Goal: Task Accomplishment & Management: Manage account settings

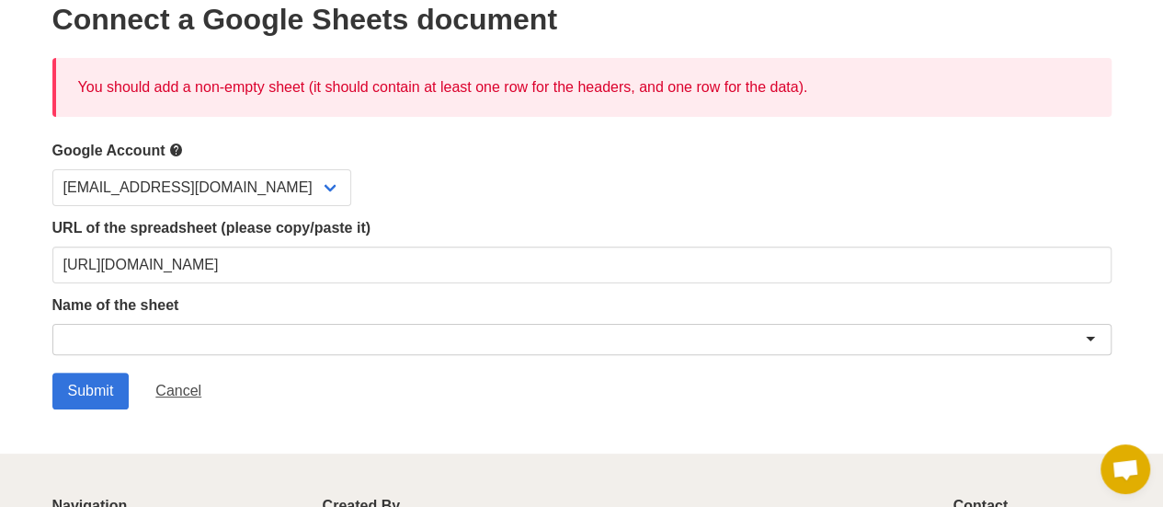
scroll to position [94, 0]
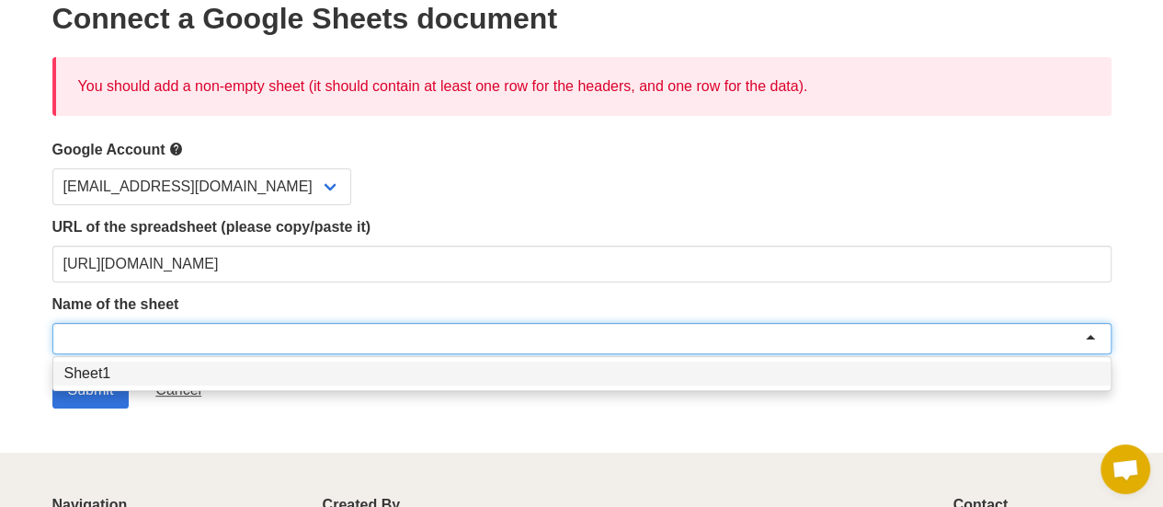
click at [145, 334] on div at bounding box center [581, 338] width 1059 height 31
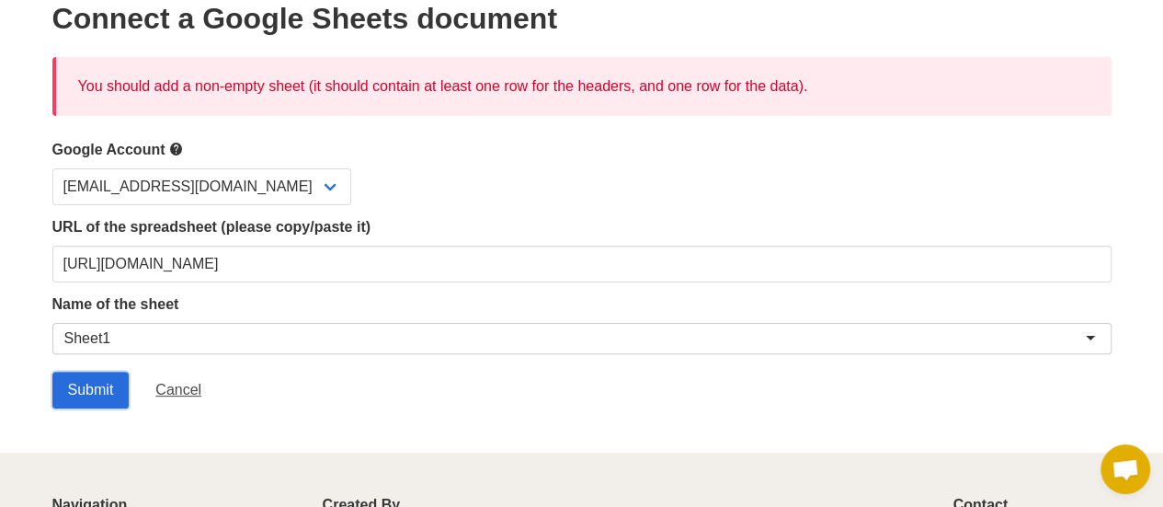
click at [103, 382] on input "Submit" at bounding box center [90, 390] width 77 height 37
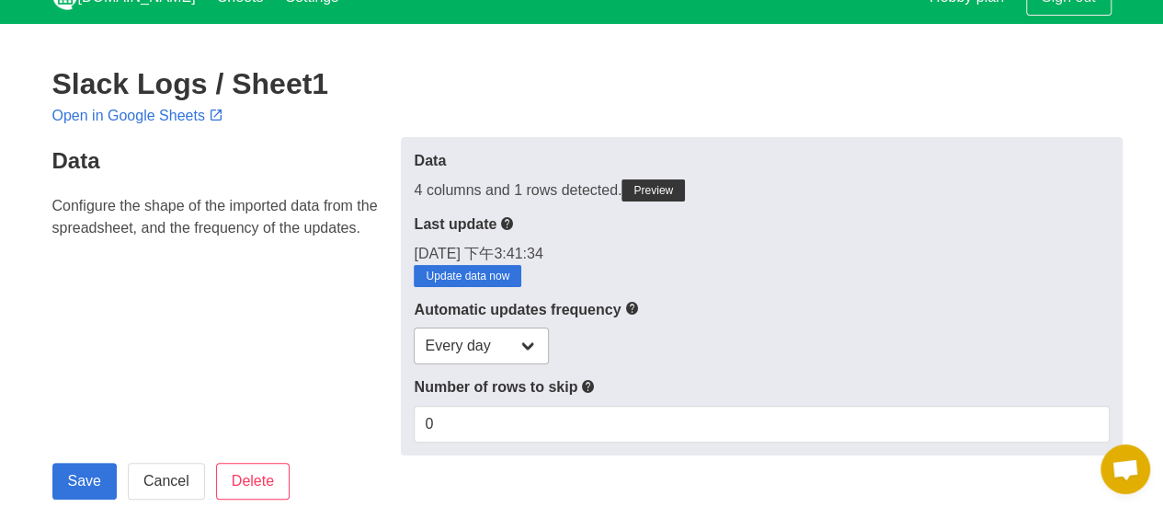
scroll to position [25, 0]
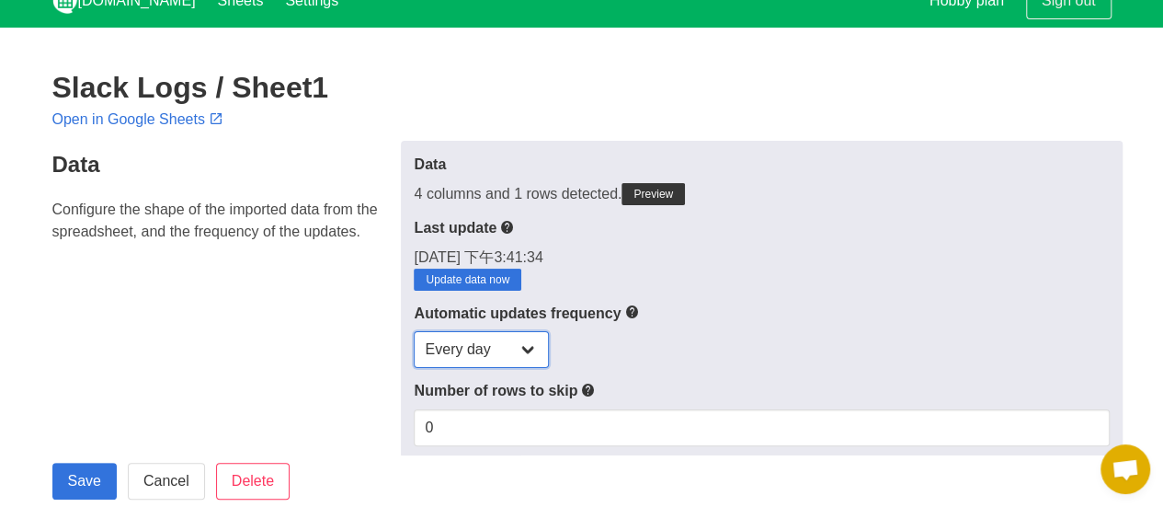
click at [526, 359] on select "Every day Every hour Every 30 min Every 15 min" at bounding box center [481, 349] width 135 height 37
click at [609, 319] on label "Automatic updates frequency" at bounding box center [761, 313] width 695 height 23
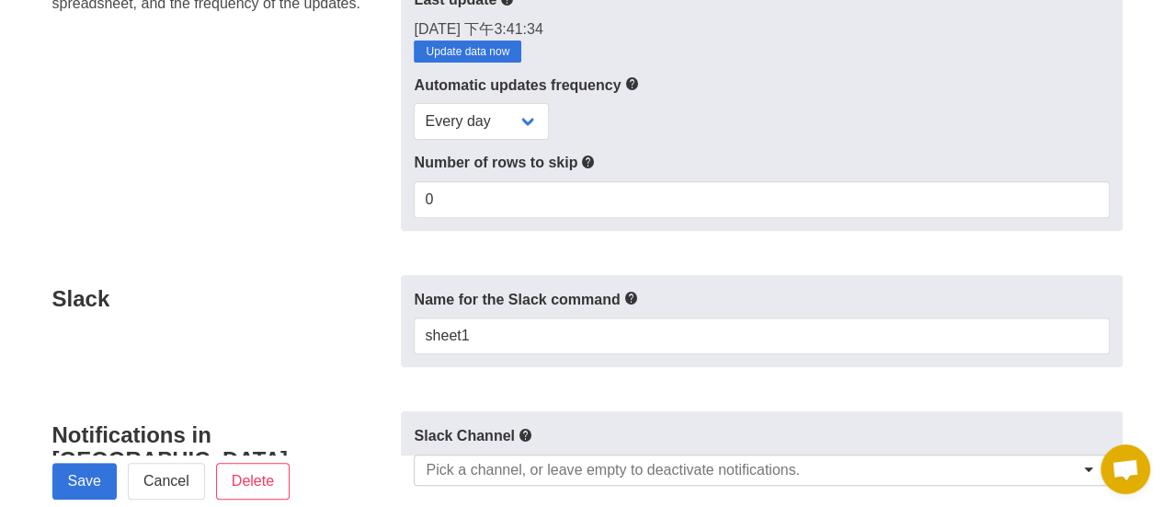
scroll to position [254, 0]
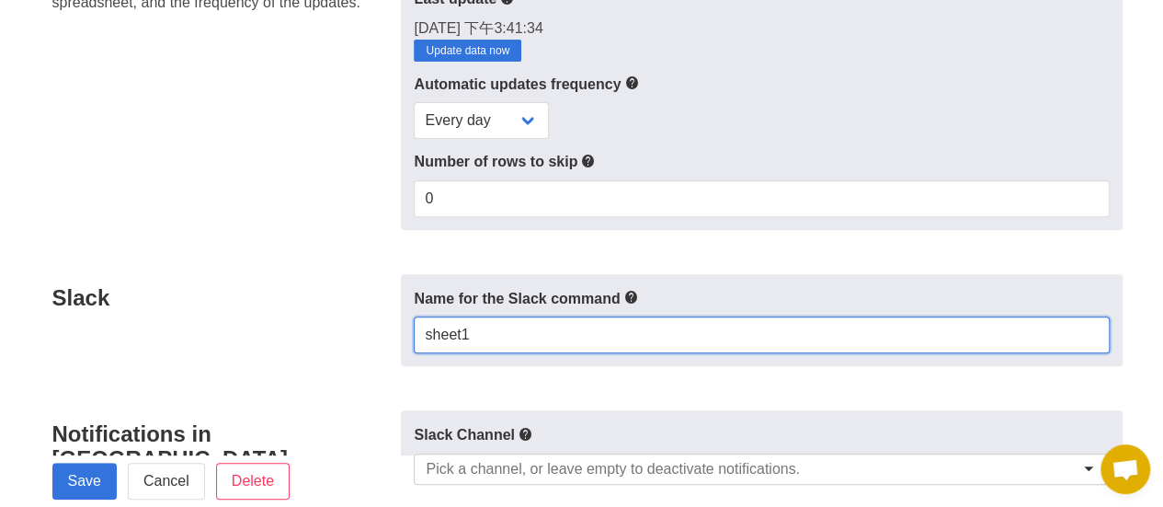
click at [656, 330] on input "sheet1" at bounding box center [761, 334] width 695 height 37
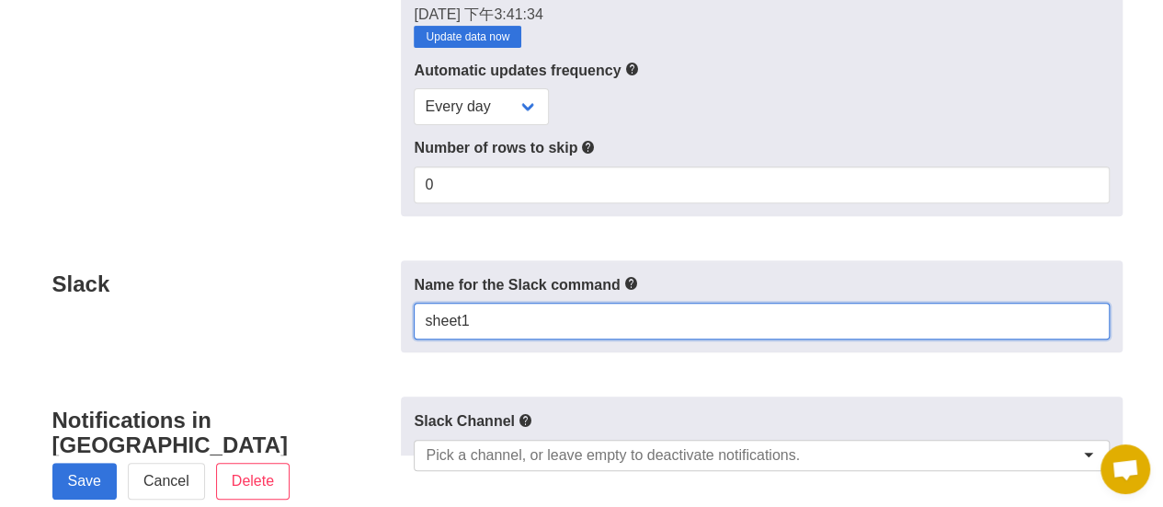
scroll to position [0, 0]
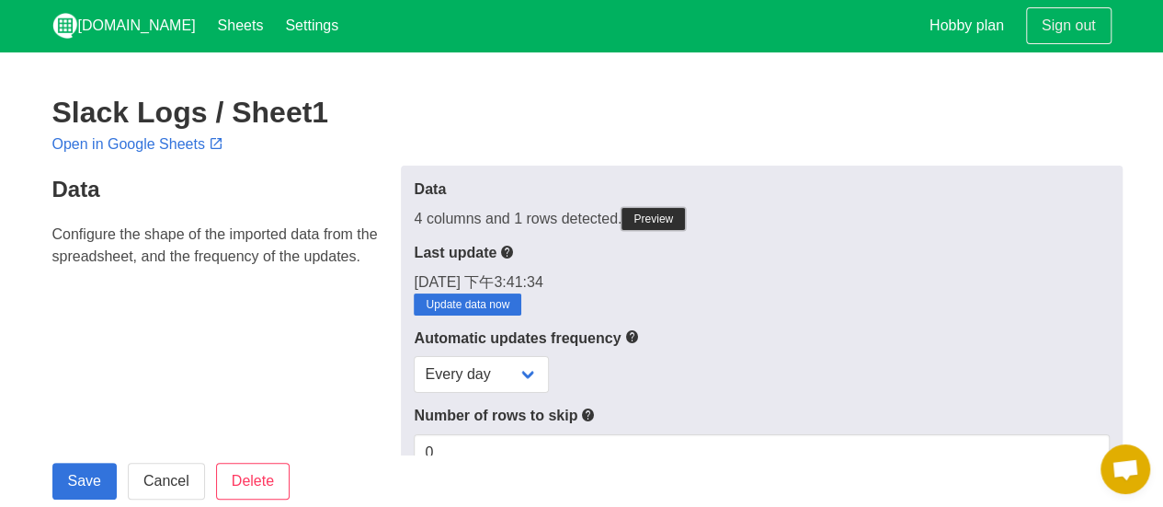
click at [651, 224] on link "Preview" at bounding box center [653, 219] width 63 height 22
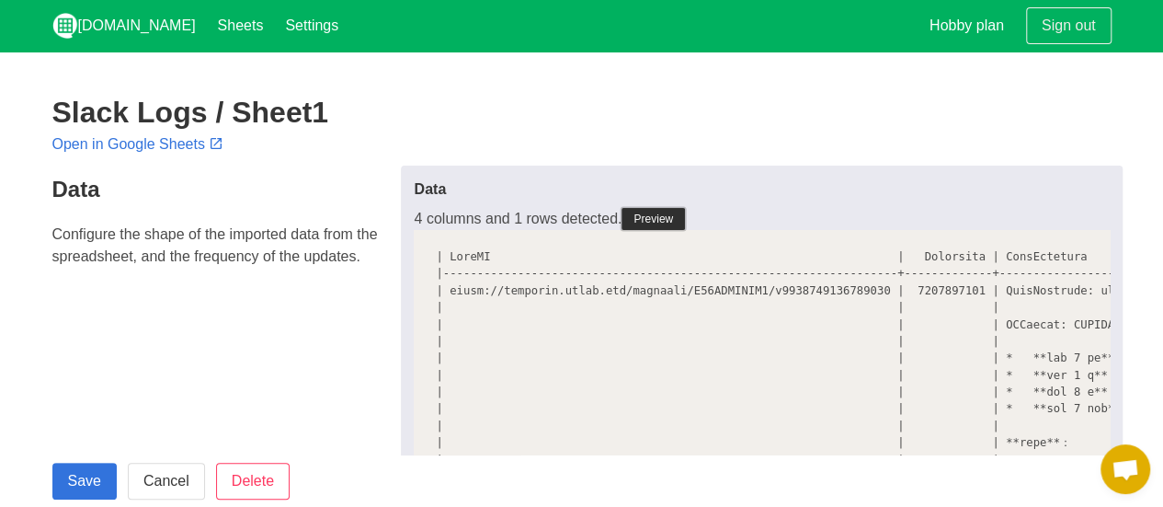
click at [656, 215] on link "Preview" at bounding box center [653, 219] width 63 height 22
click at [651, 223] on link "Preview" at bounding box center [653, 219] width 63 height 22
click at [649, 212] on link "Preview" at bounding box center [653, 219] width 63 height 22
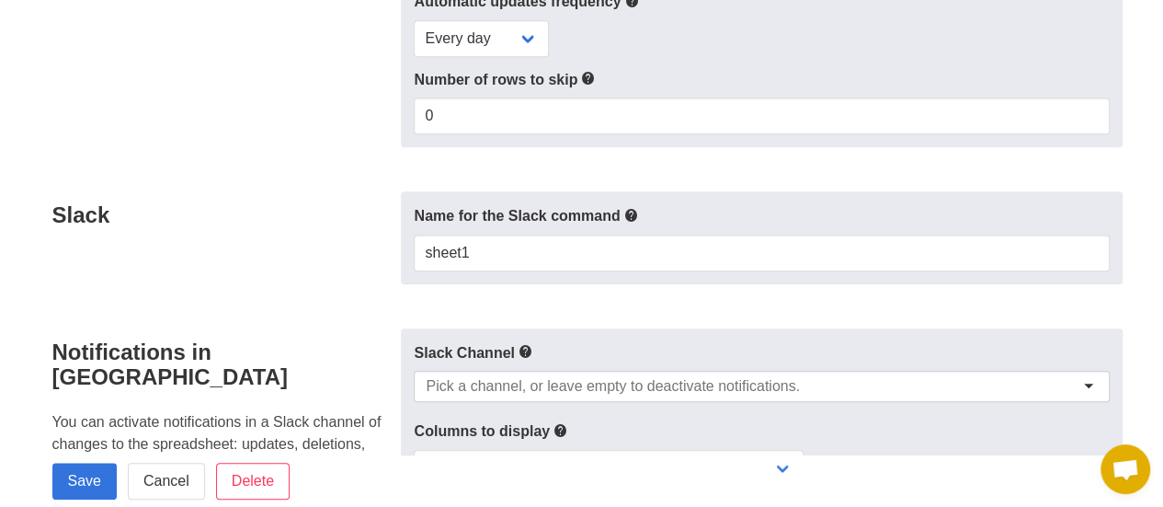
scroll to position [763, 0]
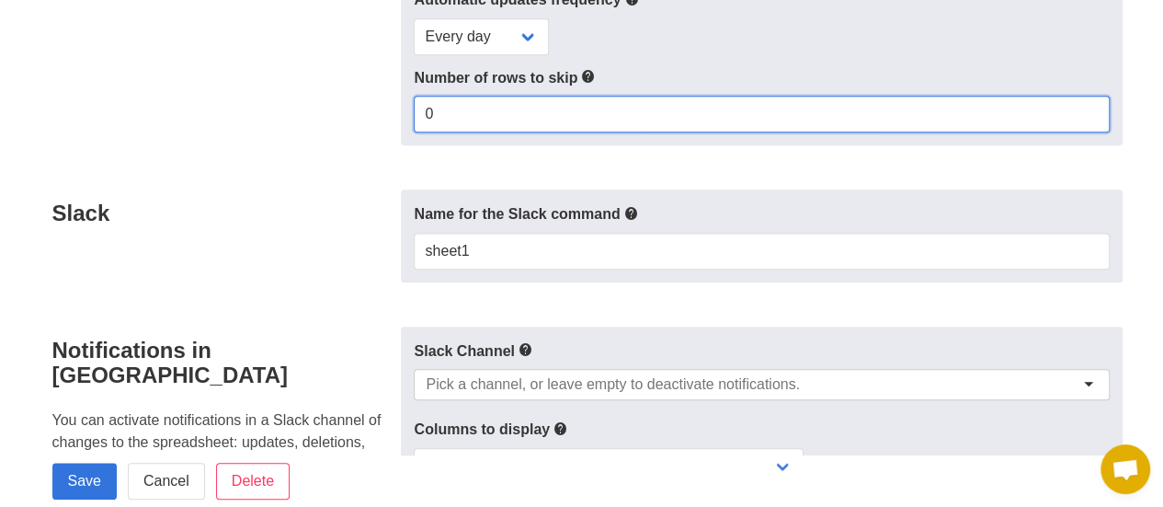
click at [533, 128] on input "0" at bounding box center [761, 114] width 695 height 37
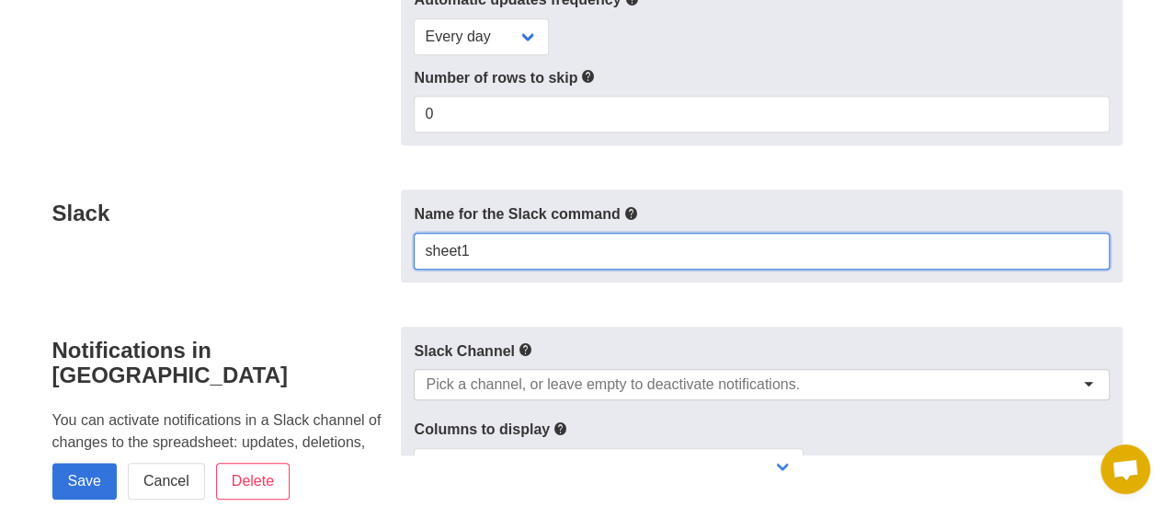
click at [516, 269] on input "sheet1" at bounding box center [761, 251] width 695 height 37
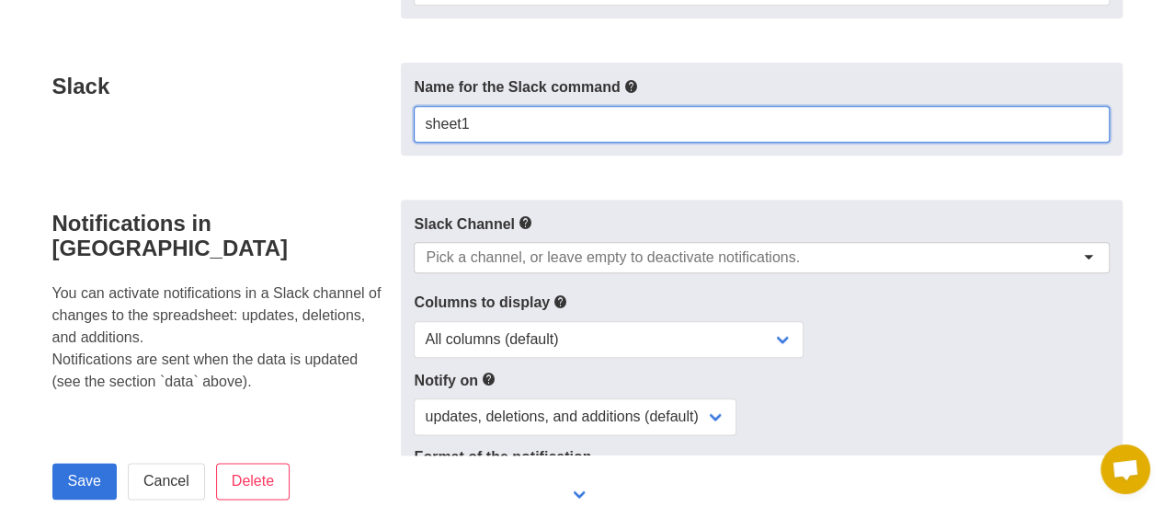
scroll to position [892, 0]
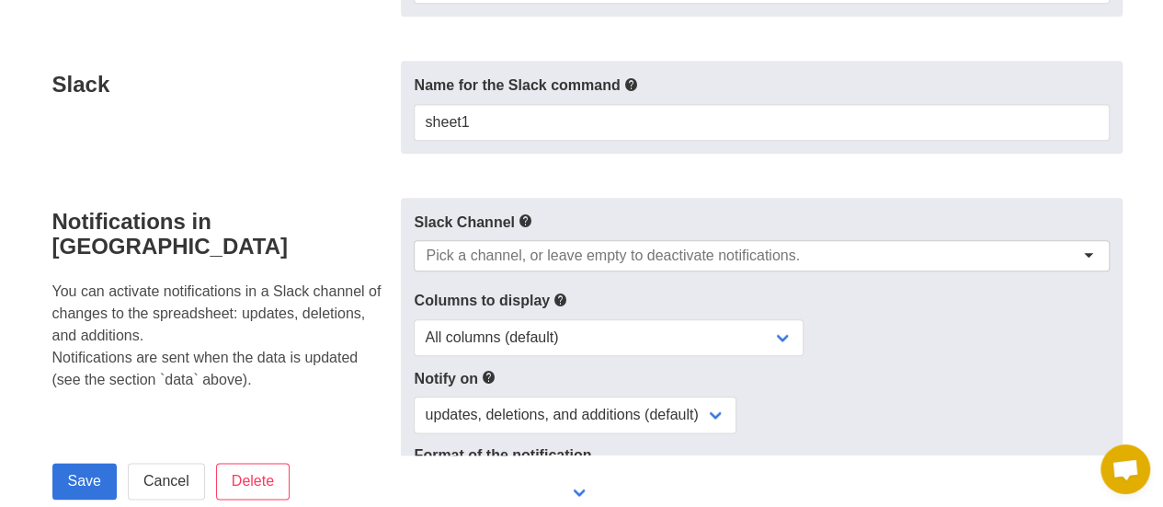
click at [552, 249] on div "Slack Channel" at bounding box center [761, 245] width 695 height 68
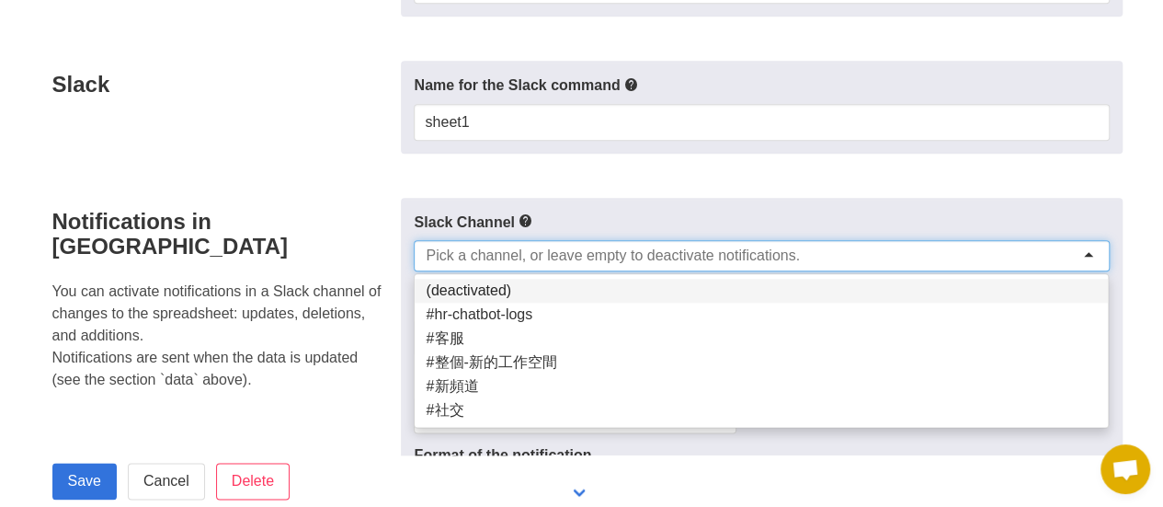
click at [552, 262] on input "select-one" at bounding box center [613, 255] width 374 height 18
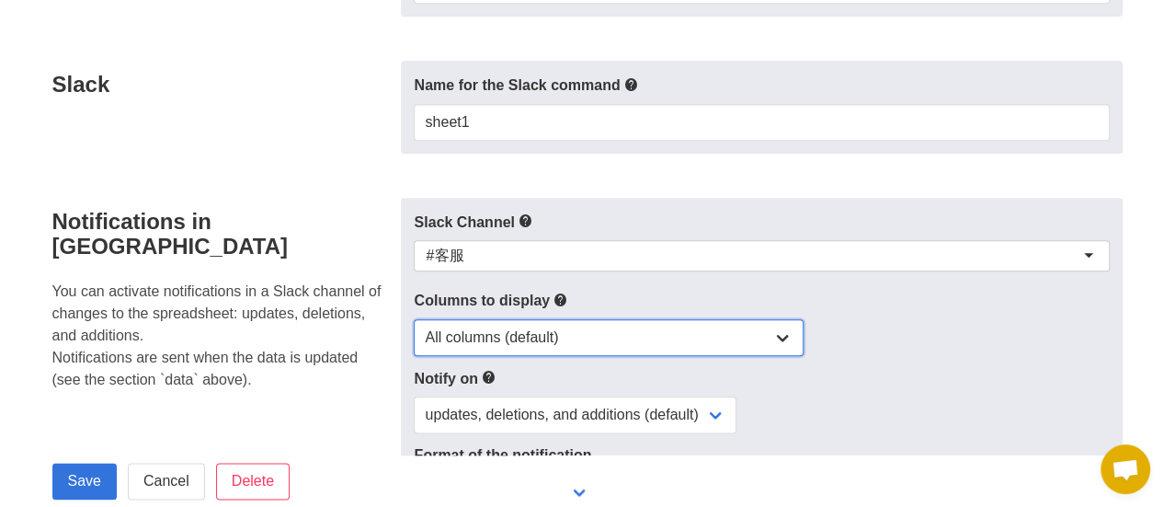
click at [493, 344] on select "All columns (default) Only columns with modified values Columns with modified v…" at bounding box center [609, 337] width 390 height 37
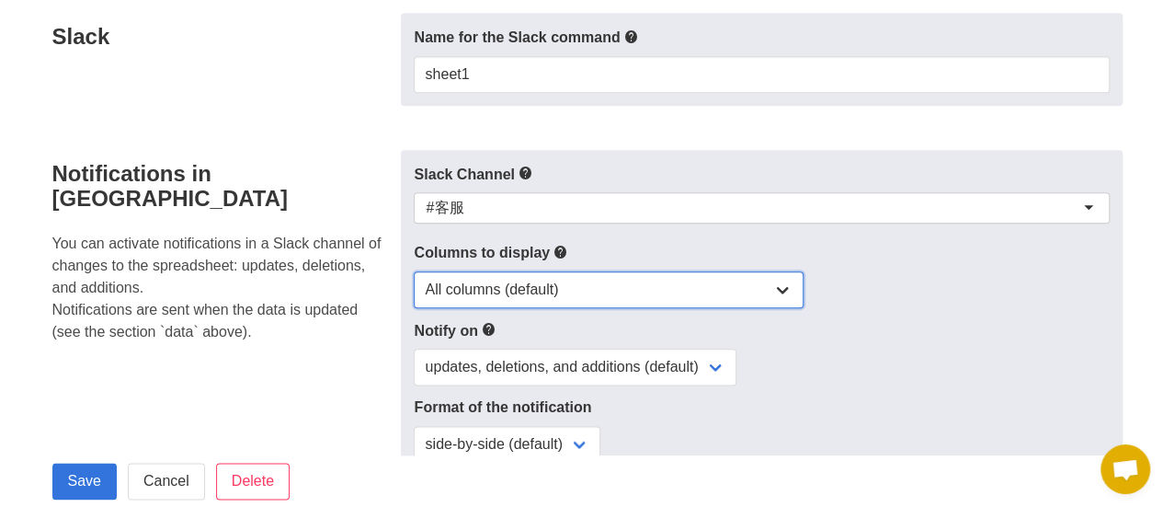
click at [584, 288] on select "All columns (default) Only columns with modified values Columns with modified v…" at bounding box center [609, 289] width 390 height 37
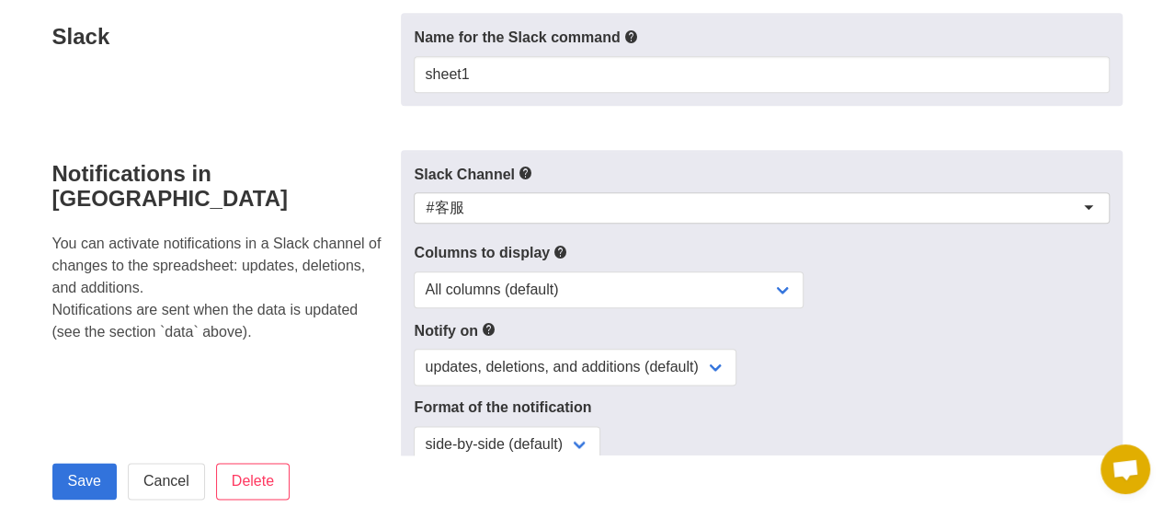
click at [636, 251] on div "Slack Channel #客服 #客服 (deactivated) #hr-chatbot-logs #客服 #整個-新的工作空間 #新頻道 #社交" at bounding box center [761, 313] width 721 height 326
click at [555, 406] on div "Slack Channel #客服 #客服 (deactivated) #hr-chatbot-logs #客服 #整個-新的工作空間 #新頻道 #社交" at bounding box center [761, 313] width 721 height 326
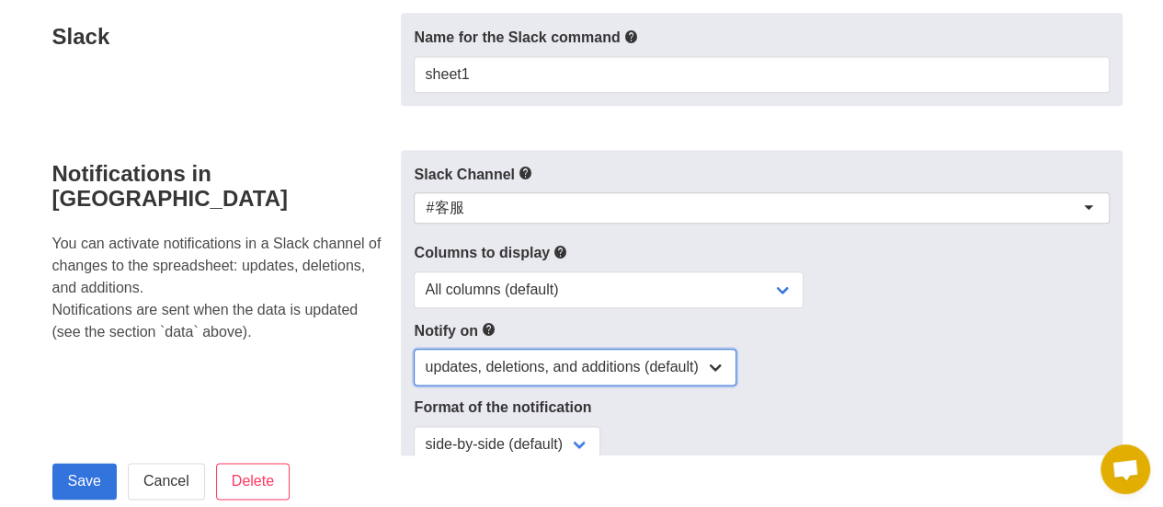
click at [566, 385] on select "updates, deletions, and additions (default) updates only updates and additions …" at bounding box center [575, 367] width 323 height 37
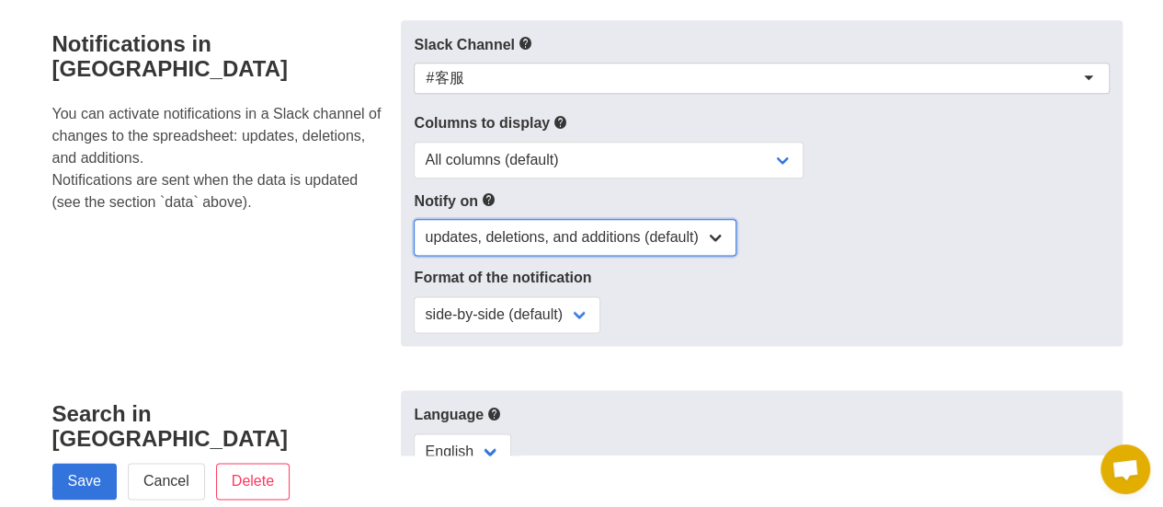
scroll to position [1070, 0]
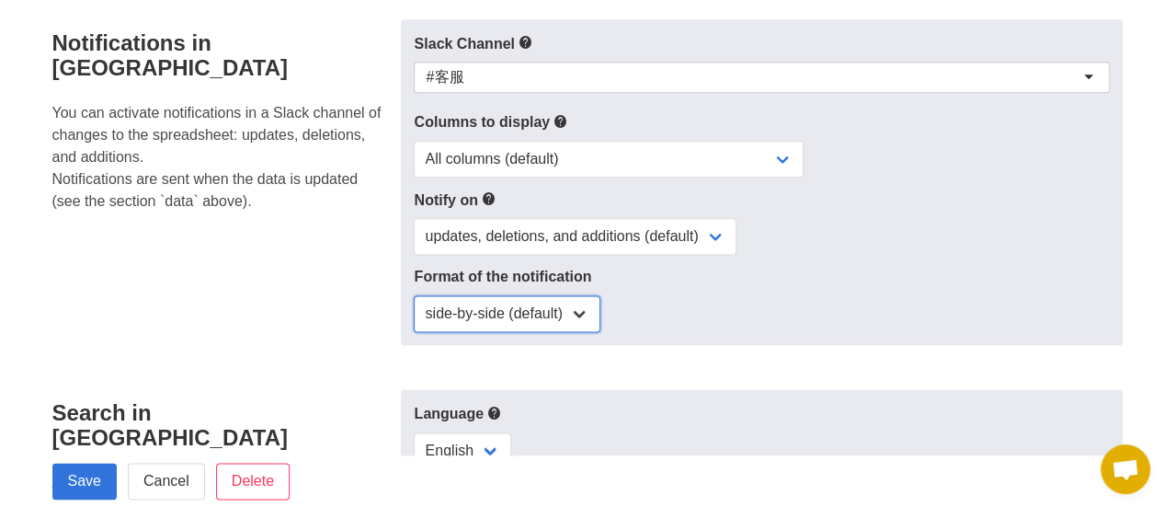
click at [553, 309] on select "side-by-side (default) single column" at bounding box center [507, 313] width 187 height 37
click at [622, 317] on div "side-by-side (default) single column" at bounding box center [761, 313] width 695 height 37
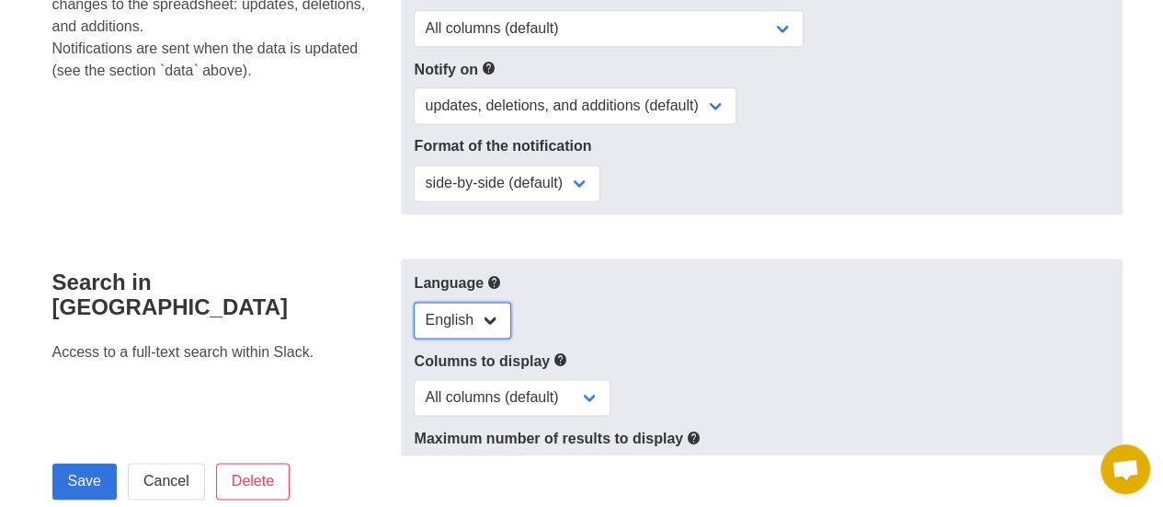
click at [480, 325] on select "English" at bounding box center [462, 320] width 97 height 37
click at [529, 322] on div "English" at bounding box center [761, 320] width 695 height 37
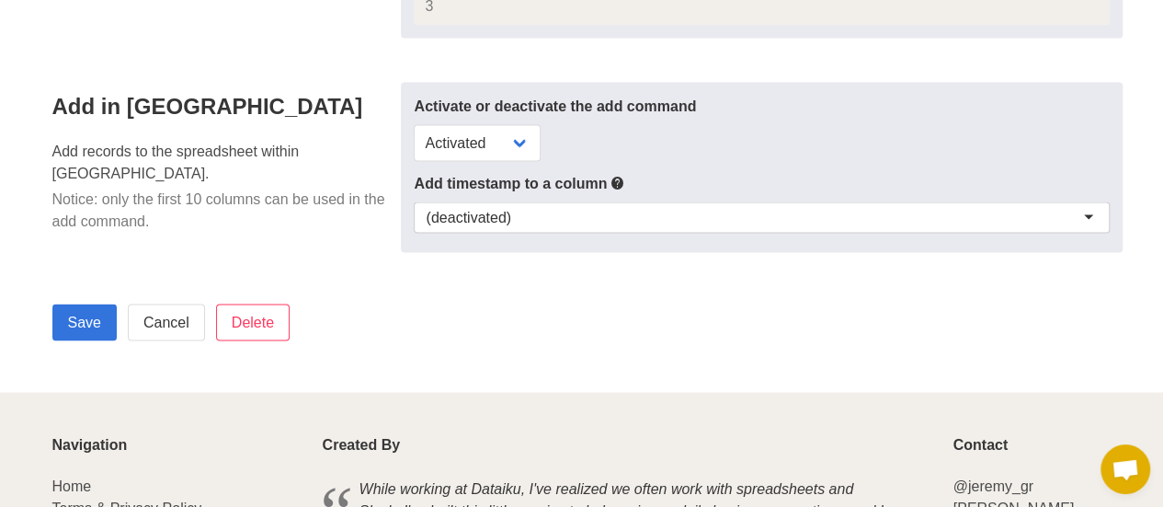
scroll to position [1671, 0]
click at [90, 334] on input "Save" at bounding box center [84, 321] width 64 height 37
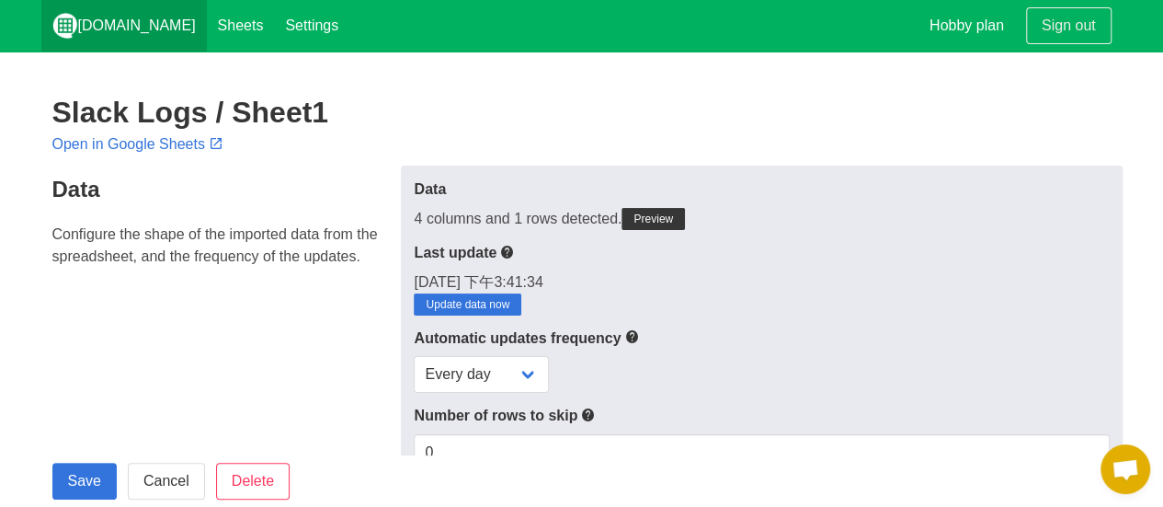
click at [126, 30] on link "[DOMAIN_NAME]" at bounding box center [124, 25] width 166 height 51
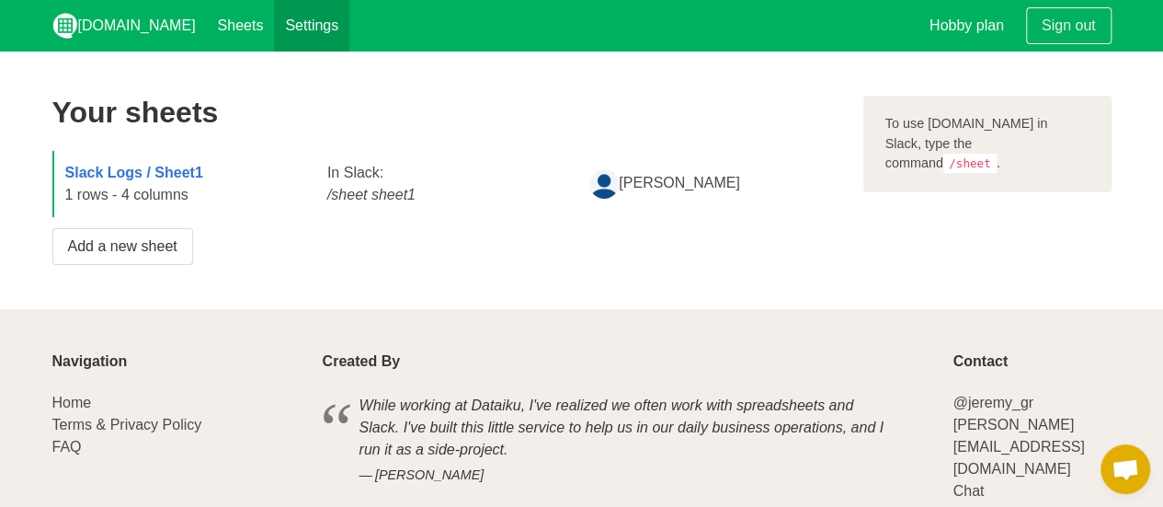
click at [274, 39] on link "Settings" at bounding box center [311, 25] width 75 height 51
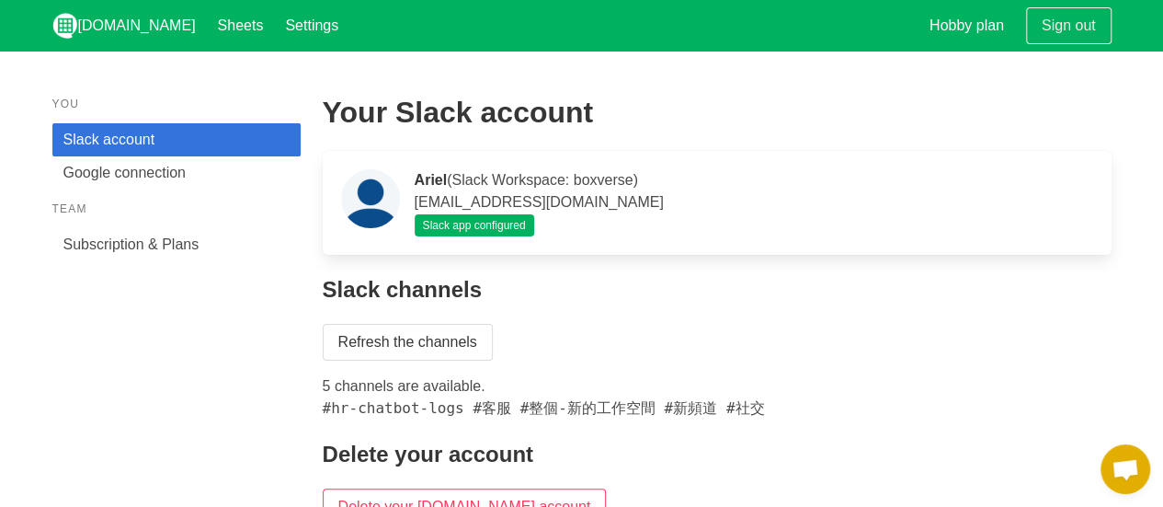
scroll to position [1, 0]
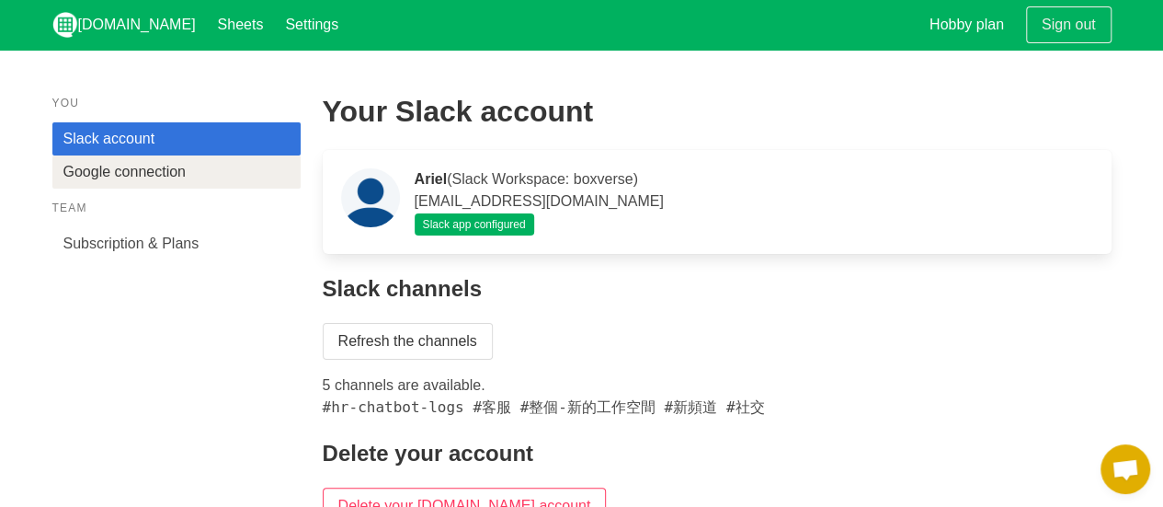
click at [210, 179] on link "Google connection" at bounding box center [176, 171] width 248 height 33
